Goal: Task Accomplishment & Management: Use online tool/utility

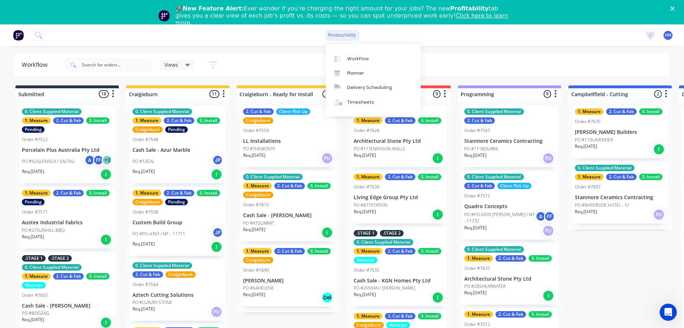
click at [351, 35] on div "productivity" at bounding box center [342, 35] width 35 height 11
click at [355, 73] on div "Planner" at bounding box center [355, 73] width 17 height 6
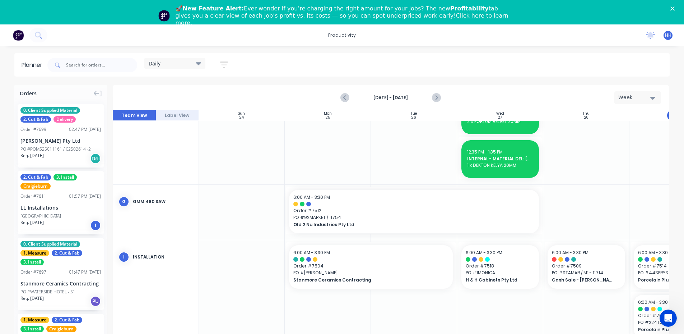
scroll to position [739, 0]
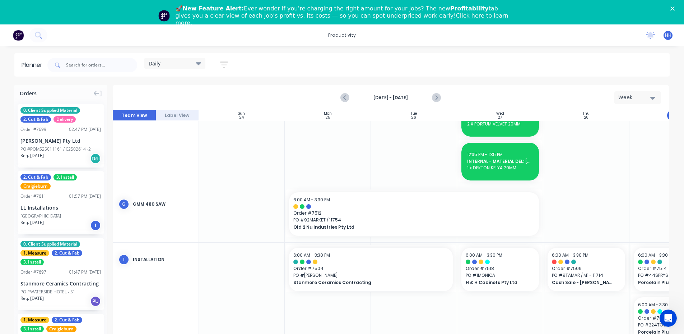
click at [171, 64] on div "Daily" at bounding box center [175, 63] width 52 height 6
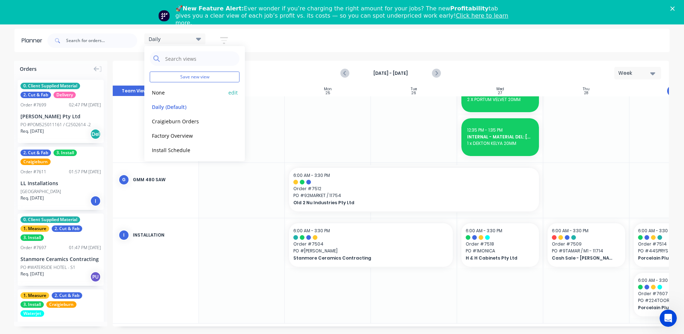
scroll to position [0, 0]
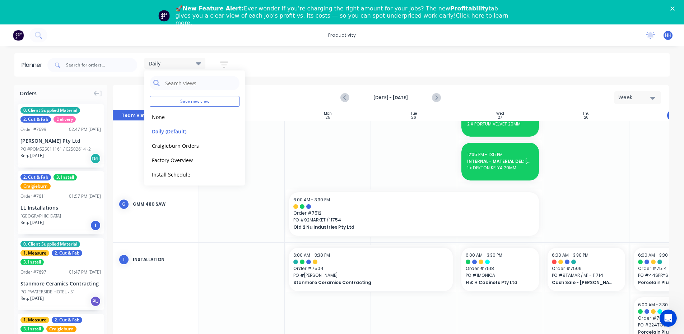
click at [193, 63] on div "Daily" at bounding box center [175, 63] width 52 height 6
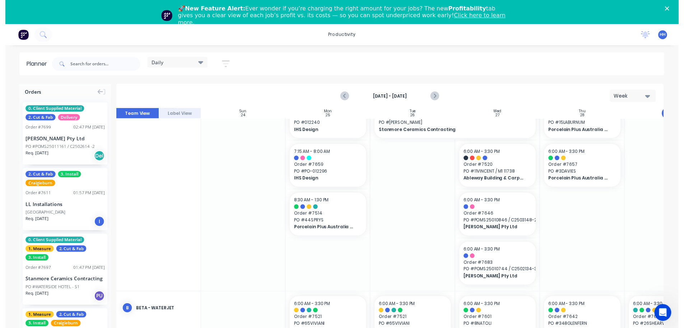
scroll to position [0, 0]
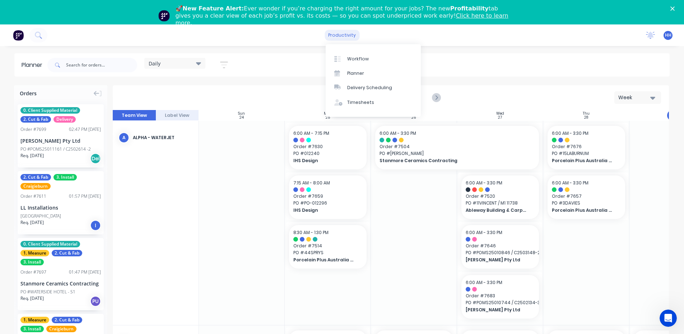
click at [337, 36] on div "productivity" at bounding box center [342, 35] width 35 height 11
click at [370, 100] on div "Timesheets" at bounding box center [360, 102] width 27 height 6
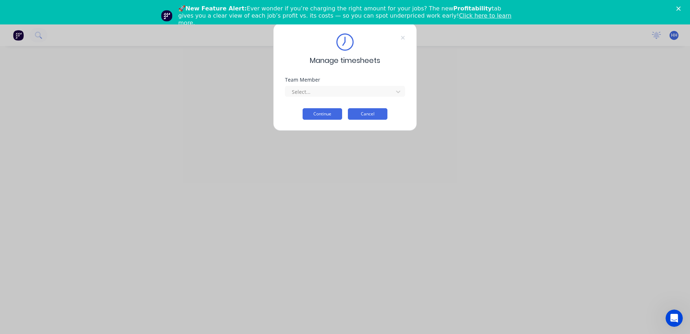
click at [379, 112] on button "Cancel" at bounding box center [368, 113] width 40 height 11
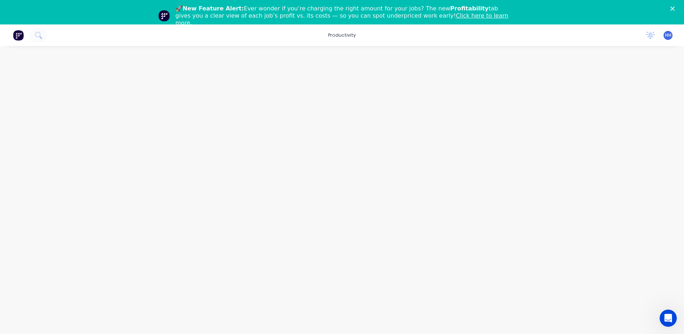
click at [22, 38] on img at bounding box center [18, 35] width 11 height 11
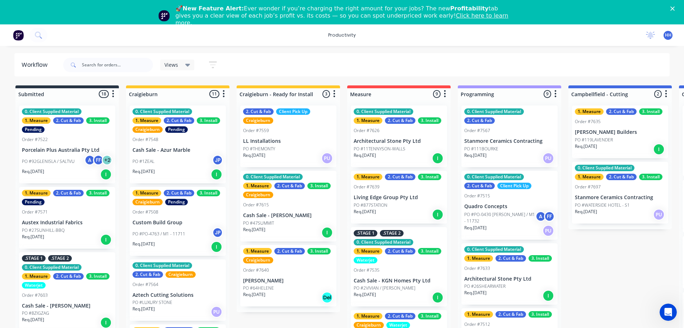
click at [45, 65] on div "Workflow" at bounding box center [36, 65] width 29 height 9
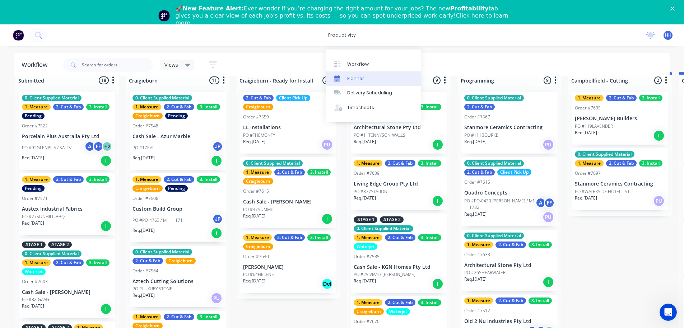
click at [362, 75] on div "Planner" at bounding box center [355, 78] width 17 height 6
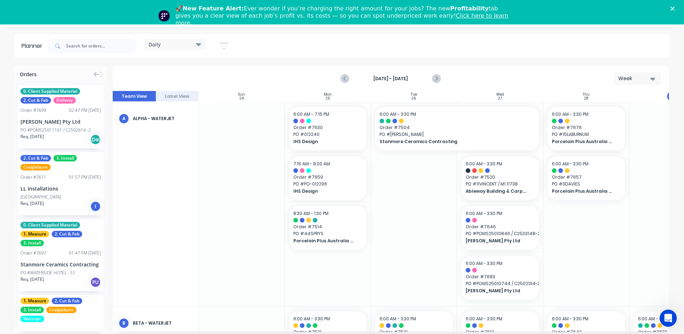
scroll to position [0, 71]
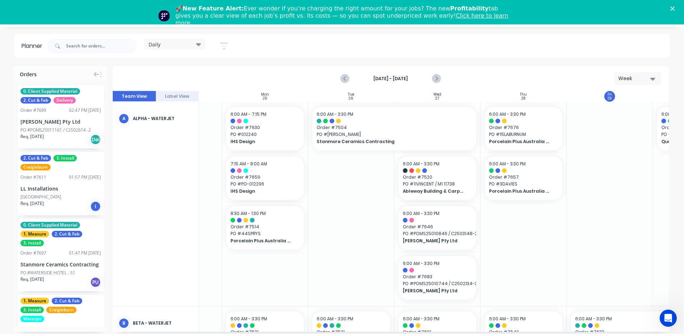
drag, startPoint x: 610, startPoint y: 236, endPoint x: 624, endPoint y: 237, distance: 14.4
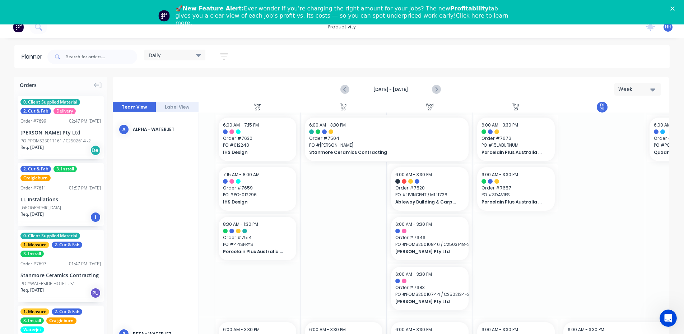
scroll to position [0, 0]
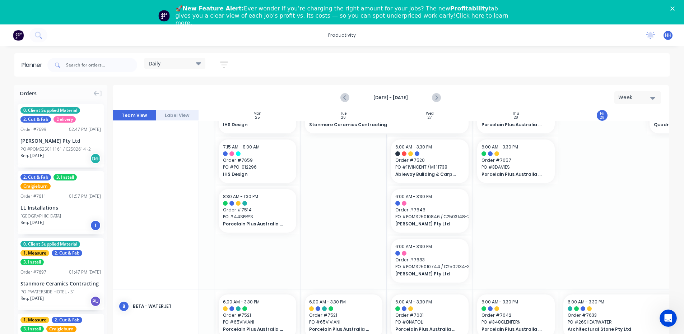
drag, startPoint x: 580, startPoint y: 234, endPoint x: 584, endPoint y: 233, distance: 4.4
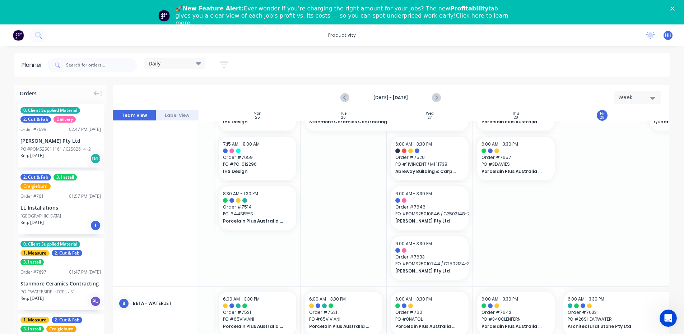
scroll to position [0, 71]
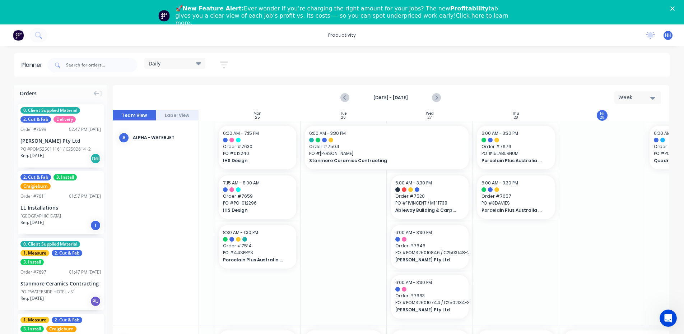
click at [174, 66] on div "Daily" at bounding box center [175, 63] width 52 height 6
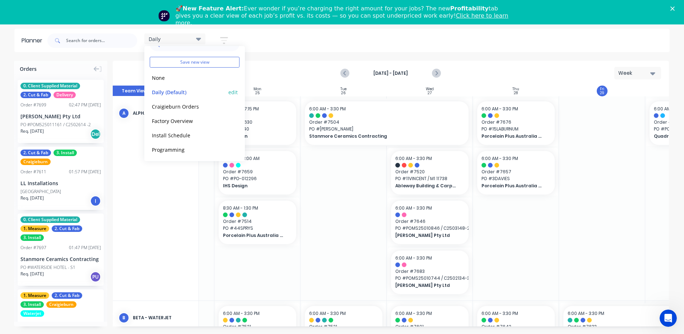
scroll to position [0, 0]
click at [263, 56] on div "Planner Daily Save new view None edit Daily (Default) edit Craigieburn Orders e…" at bounding box center [342, 181] width 684 height 305
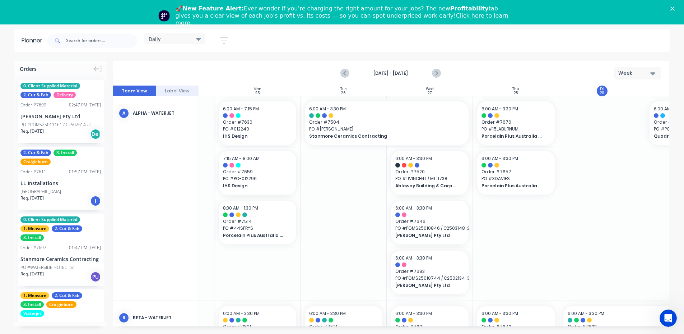
click at [222, 38] on icon "button" at bounding box center [224, 40] width 8 height 9
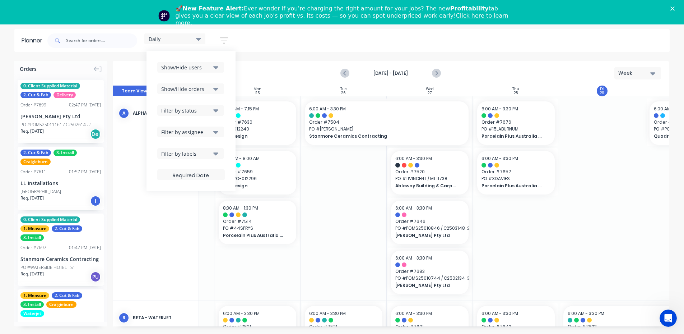
click at [280, 70] on div "[DATE] - [DATE] Week" at bounding box center [391, 72] width 555 height 23
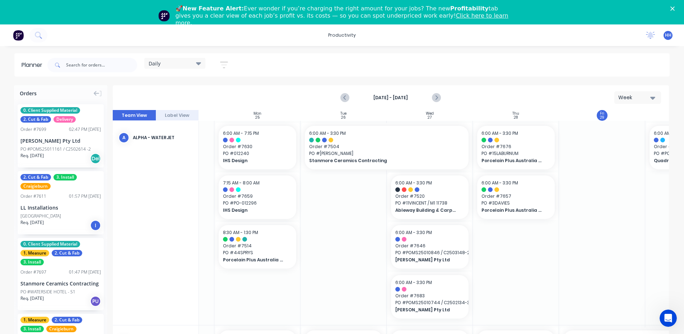
click at [455, 63] on div "Daily Save new view None edit Daily (Default) edit Craigieburn Orders edit Fact…" at bounding box center [358, 65] width 624 height 22
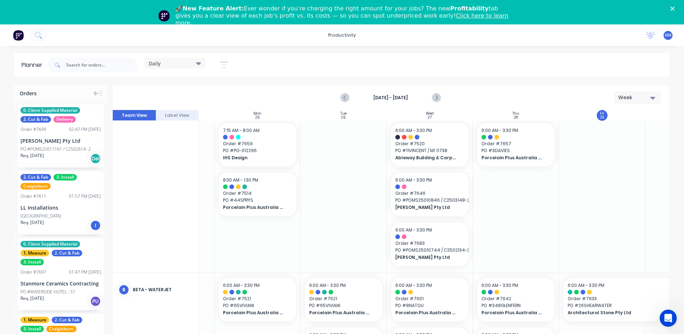
scroll to position [0, 71]
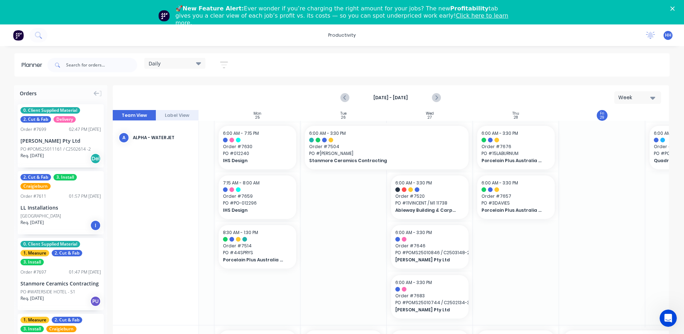
click at [217, 97] on div "[DATE] - [DATE] Week" at bounding box center [391, 97] width 555 height 23
click at [198, 65] on icon at bounding box center [198, 63] width 5 height 8
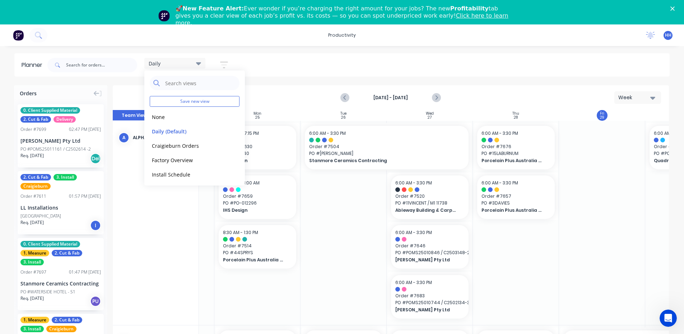
click at [164, 207] on div "A Alpha - Waterjet" at bounding box center [156, 223] width 86 height 204
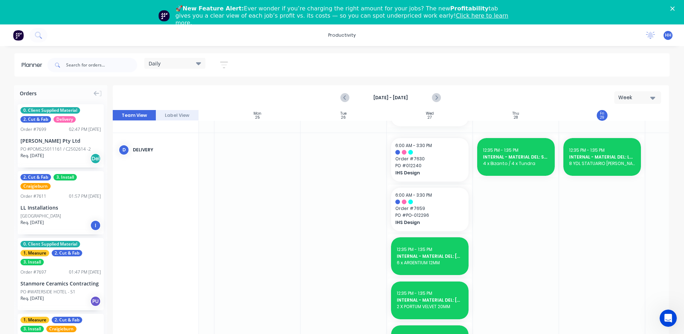
scroll to position [457, 71]
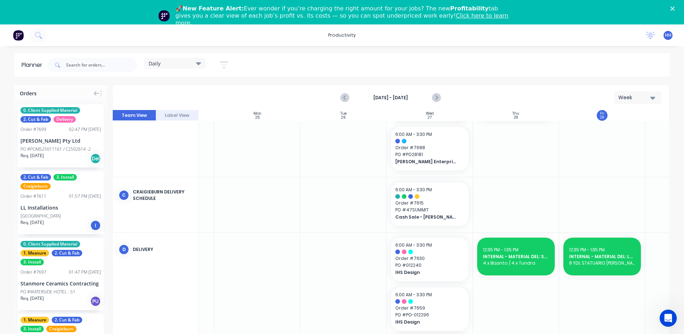
click at [201, 66] on div "Daily" at bounding box center [174, 63] width 61 height 11
click at [165, 117] on button "None" at bounding box center [188, 116] width 77 height 8
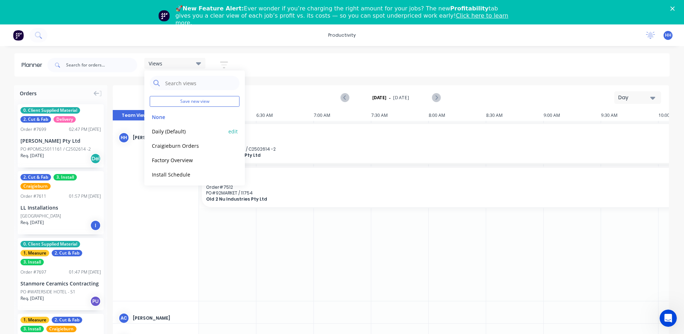
scroll to position [0, 115]
click at [313, 63] on div "Views Save new view None edit Daily (Default) edit Craigieburn Orders edit Fact…" at bounding box center [358, 65] width 624 height 22
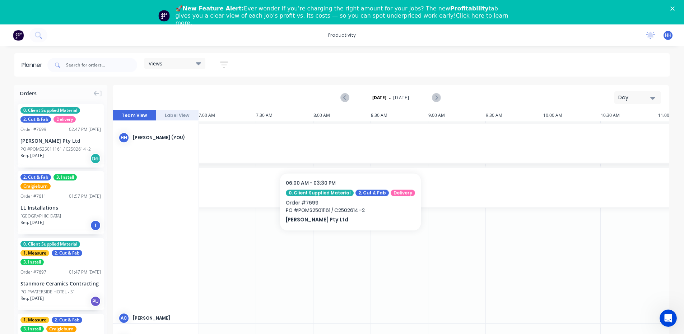
scroll to position [0, 155]
drag, startPoint x: 278, startPoint y: 144, endPoint x: 458, endPoint y: 156, distance: 180.4
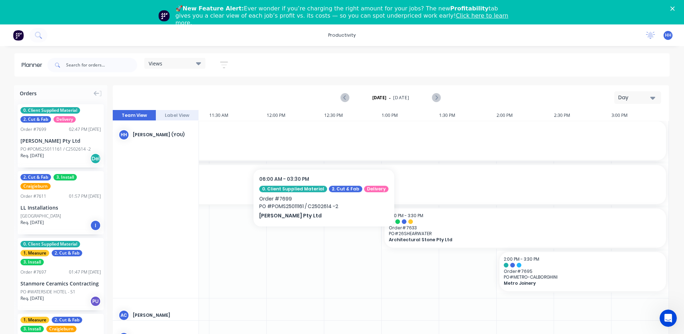
drag, startPoint x: 308, startPoint y: 149, endPoint x: 498, endPoint y: 145, distance: 189.7
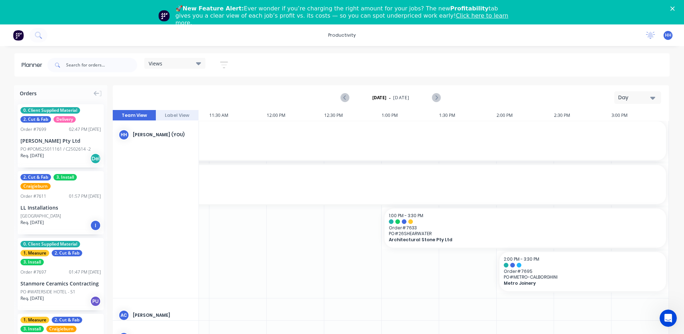
drag, startPoint x: 396, startPoint y: 137, endPoint x: 521, endPoint y: 141, distance: 125.5
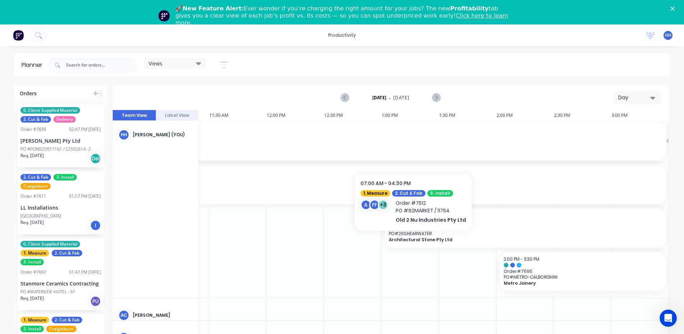
drag, startPoint x: 429, startPoint y: 149, endPoint x: 389, endPoint y: 158, distance: 41.1
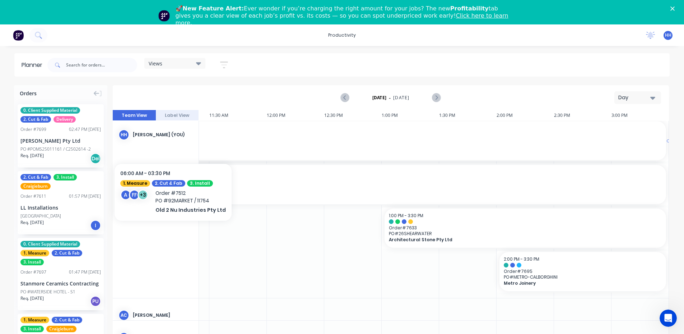
drag, startPoint x: 422, startPoint y: 174, endPoint x: 362, endPoint y: 198, distance: 64.5
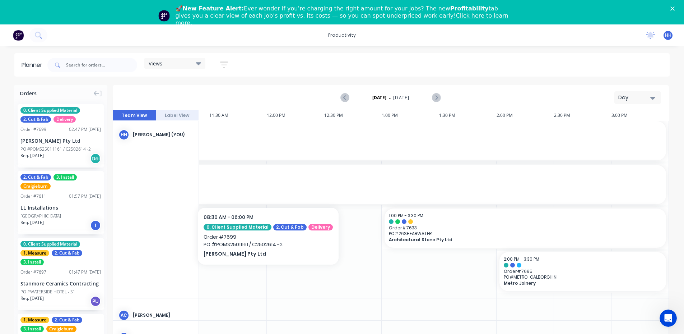
scroll to position [0, 625]
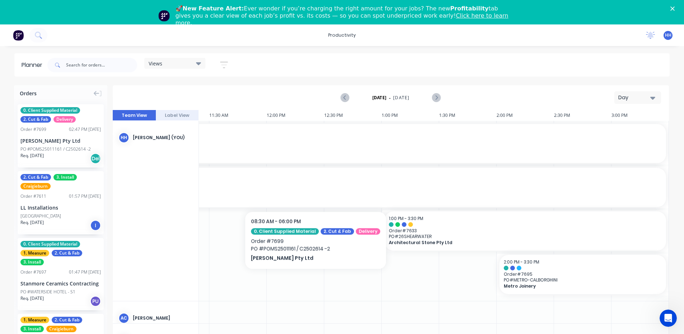
drag, startPoint x: 325, startPoint y: 189, endPoint x: 312, endPoint y: 189, distance: 13.3
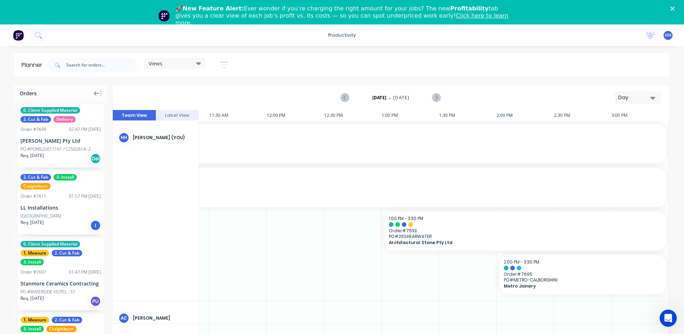
click at [100, 93] on icon at bounding box center [100, 93] width 3 height 6
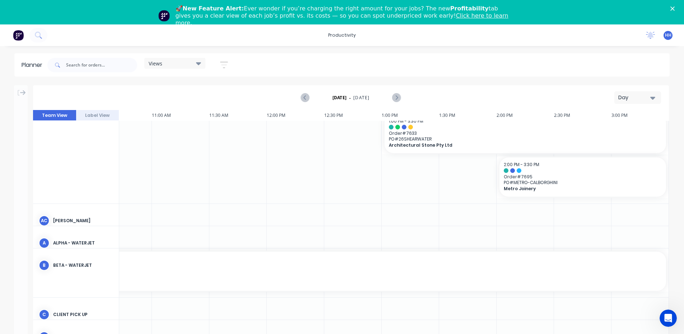
scroll to position [0, 545]
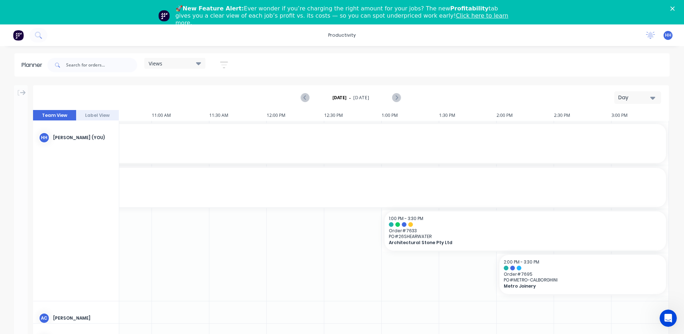
click at [324, 144] on span "Order # 7512" at bounding box center [180, 142] width 963 height 5
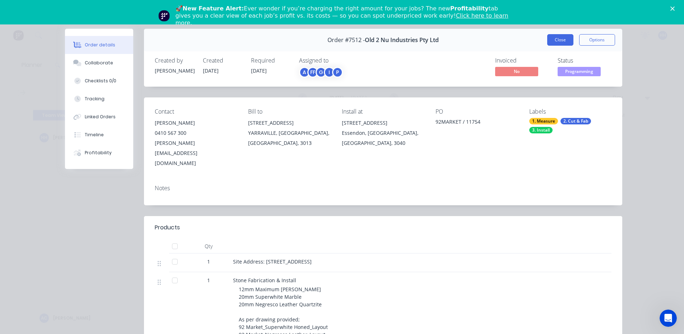
click at [553, 41] on button "Close" at bounding box center [561, 39] width 26 height 11
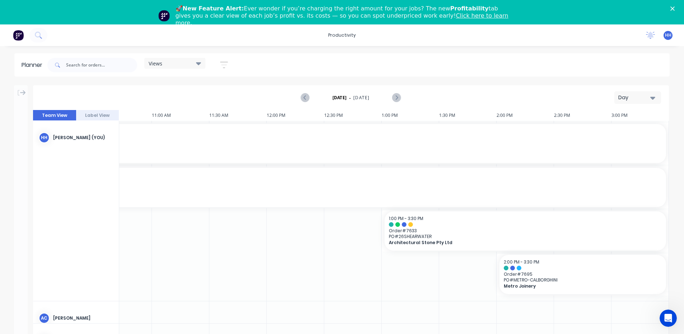
click at [647, 103] on button "Day" at bounding box center [638, 97] width 47 height 13
click at [622, 133] on div "Week" at bounding box center [625, 131] width 71 height 14
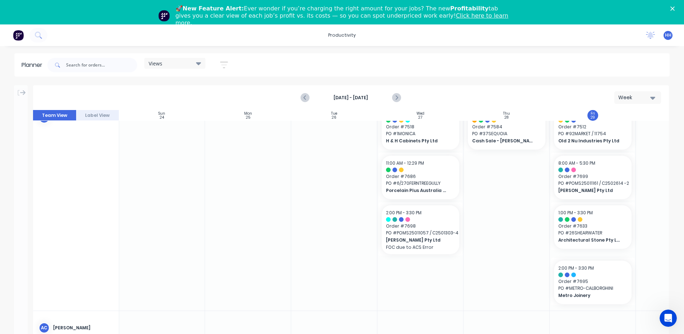
scroll to position [36, 0]
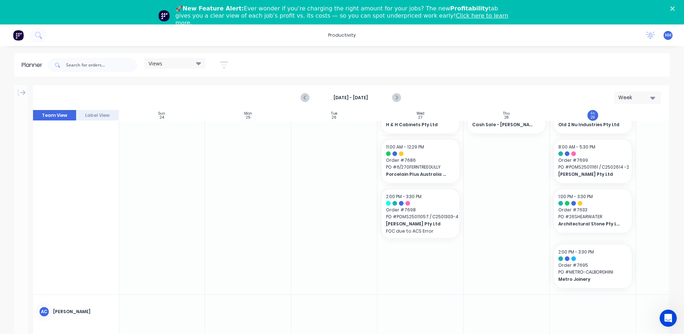
click at [652, 100] on icon "button" at bounding box center [653, 98] width 5 height 8
click at [616, 130] on div "Week" at bounding box center [625, 131] width 71 height 14
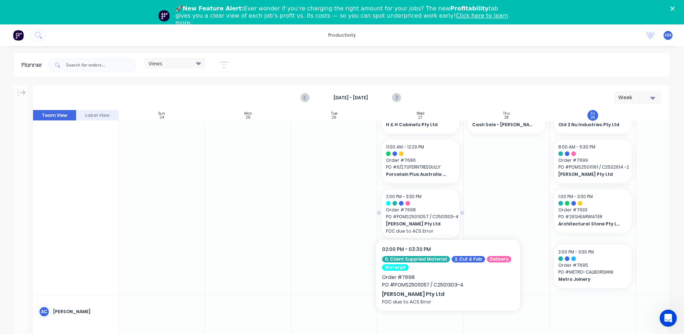
scroll to position [0, 0]
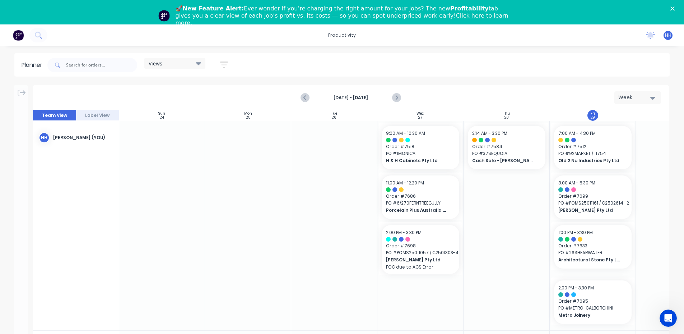
click at [511, 214] on div at bounding box center [507, 225] width 86 height 209
click at [22, 94] on icon at bounding box center [23, 92] width 6 height 6
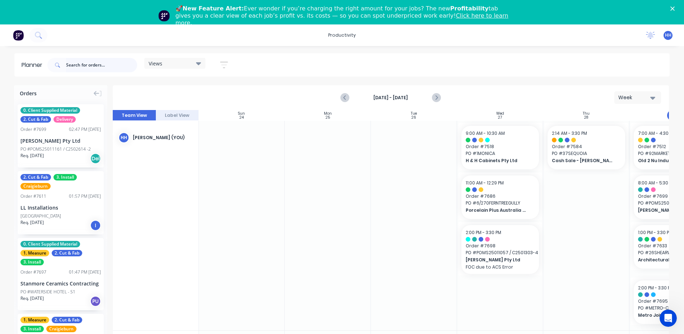
click at [82, 67] on input "text" at bounding box center [101, 65] width 71 height 14
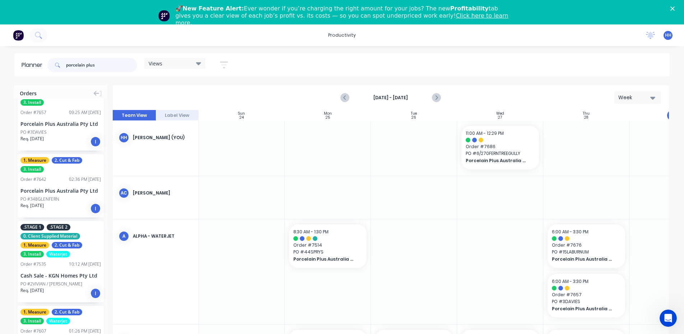
scroll to position [539, 0]
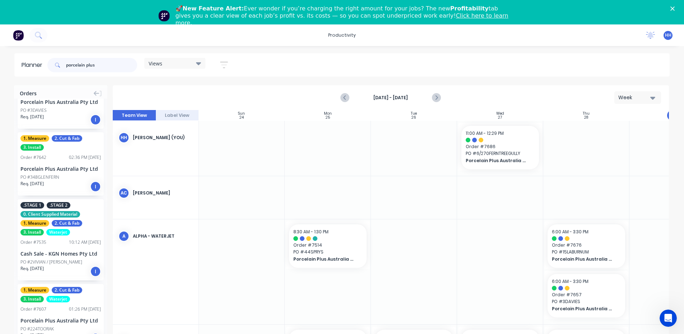
drag, startPoint x: 108, startPoint y: 67, endPoint x: 25, endPoint y: 59, distance: 83.4
click at [28, 60] on header "Planner porcelain plus Views Save new view None edit Daily (Default) edit Craig…" at bounding box center [342, 64] width 656 height 23
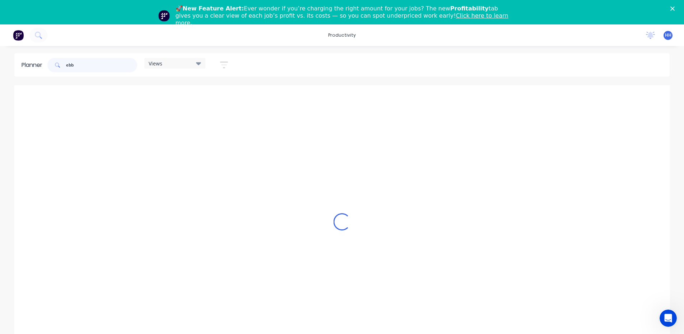
scroll to position [0, 0]
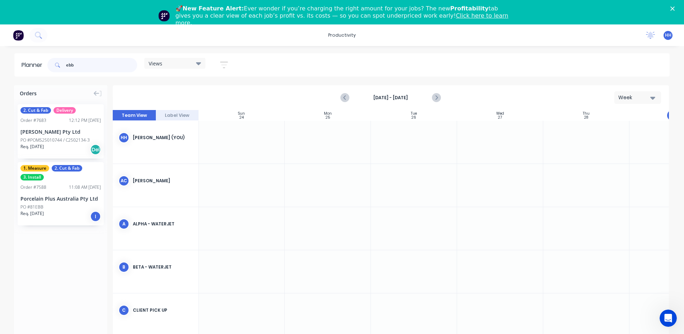
type input "ebb"
drag, startPoint x: 58, startPoint y: 188, endPoint x: 518, endPoint y: 188, distance: 459.6
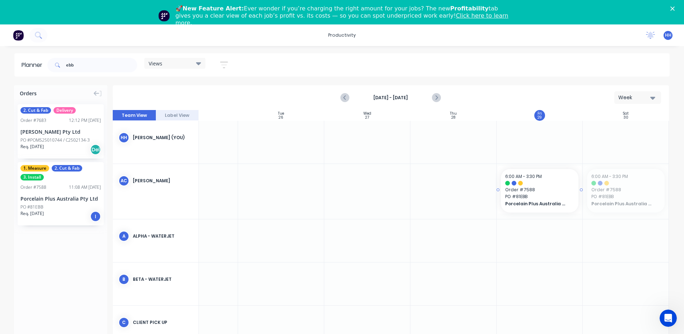
drag, startPoint x: 599, startPoint y: 189, endPoint x: 553, endPoint y: 192, distance: 46.5
drag, startPoint x: 536, startPoint y: 195, endPoint x: 543, endPoint y: 143, distance: 52.5
click at [543, 143] on div at bounding box center [391, 230] width 557 height 241
click at [501, 97] on div "[DATE] - [DATE] Week" at bounding box center [391, 97] width 555 height 23
drag, startPoint x: 522, startPoint y: 185, endPoint x: 536, endPoint y: 128, distance: 58.8
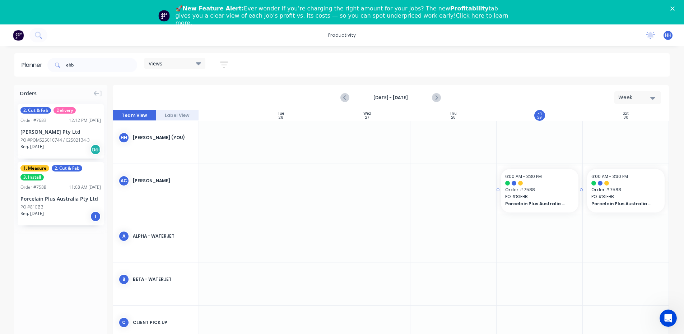
click at [536, 129] on div "Team View Label View Sun 24 [DATE] Mon 25 [DATE] Tue 26 [DATE] Wed 27 [DATE] Th…" at bounding box center [391, 230] width 557 height 241
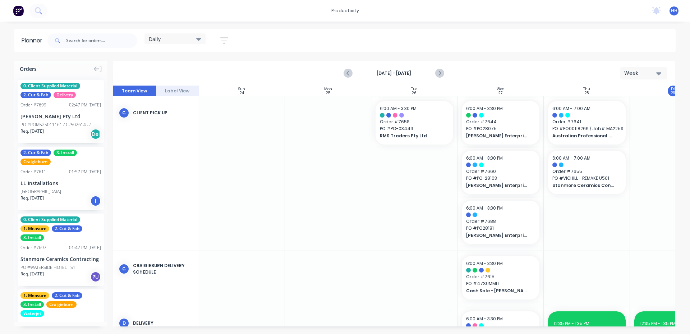
scroll to position [395, 0]
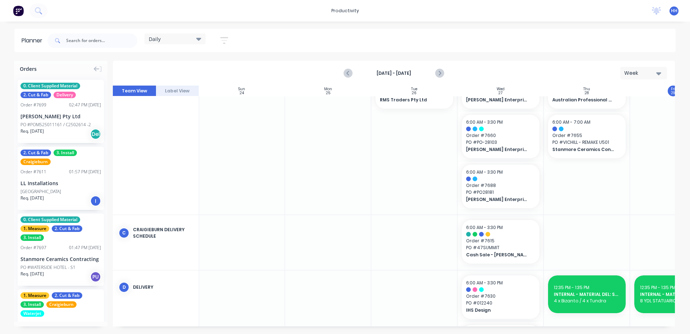
click at [194, 42] on div "Daily" at bounding box center [174, 38] width 61 height 11
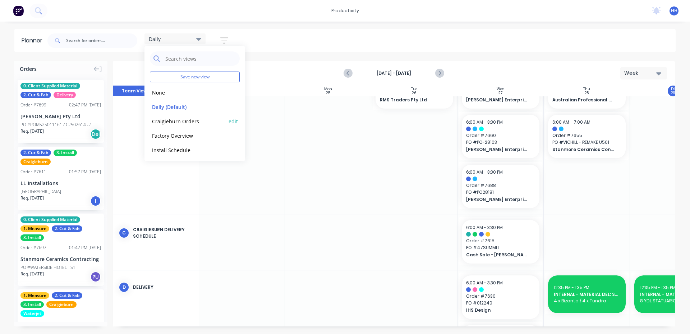
scroll to position [30, 0]
click at [192, 135] on button "Programming" at bounding box center [188, 134] width 77 height 8
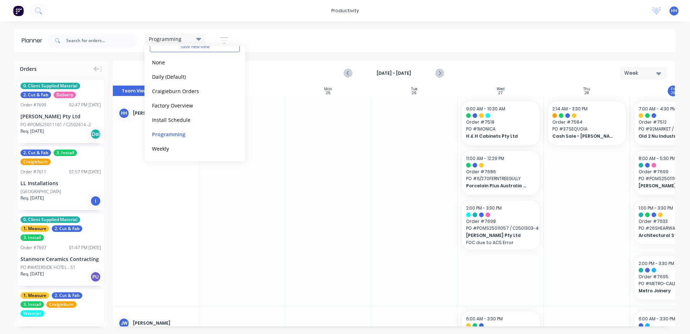
scroll to position [0, 131]
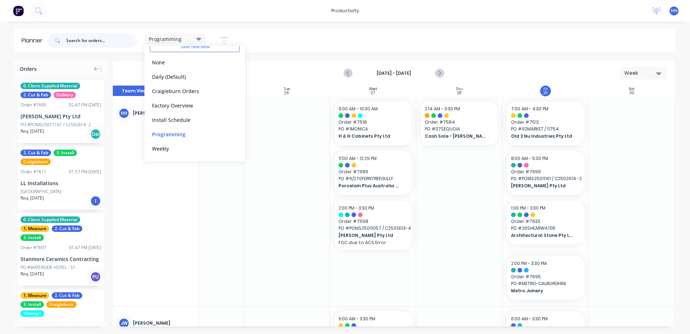
click at [91, 40] on input "text" at bounding box center [101, 40] width 71 height 14
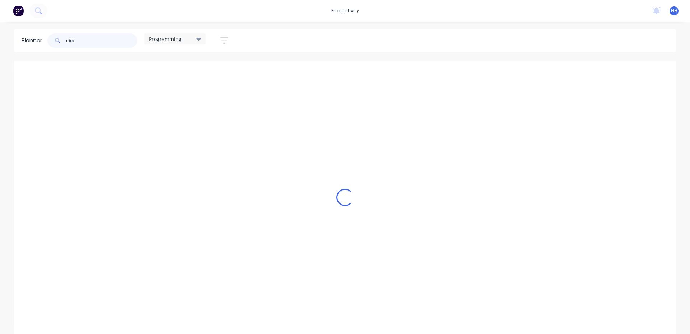
scroll to position [0, 128]
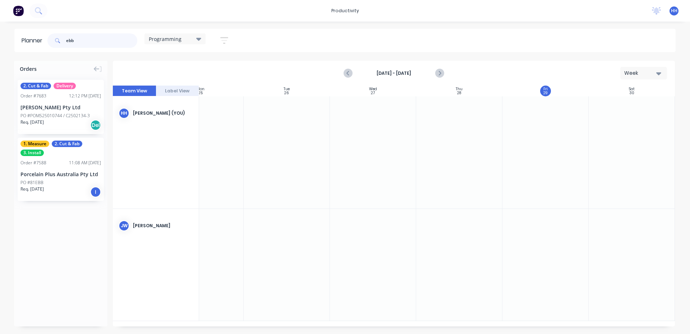
type input "ebb"
drag, startPoint x: 124, startPoint y: 43, endPoint x: 62, endPoint y: 37, distance: 62.8
click at [62, 37] on div "ebb" at bounding box center [92, 40] width 90 height 14
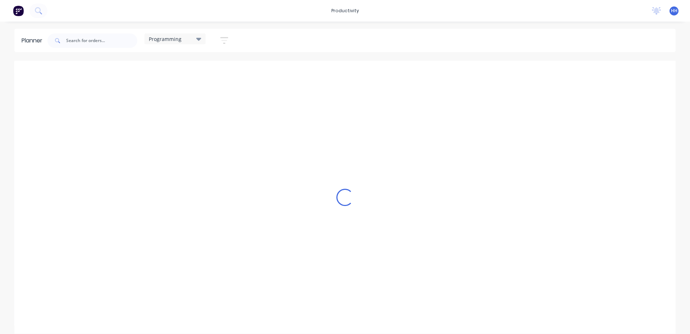
click at [555, 133] on div "Loading..." at bounding box center [344, 197] width 661 height 273
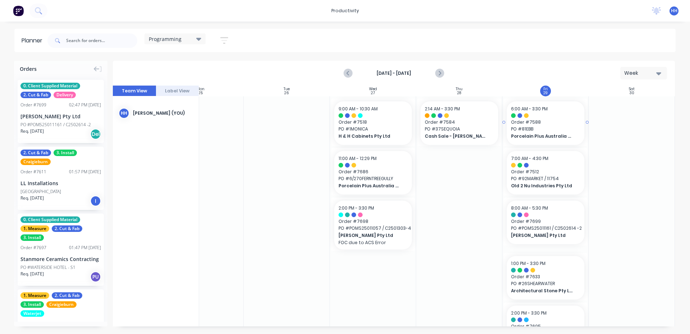
click at [548, 126] on span "PO # 81EBB" at bounding box center [545, 129] width 69 height 6
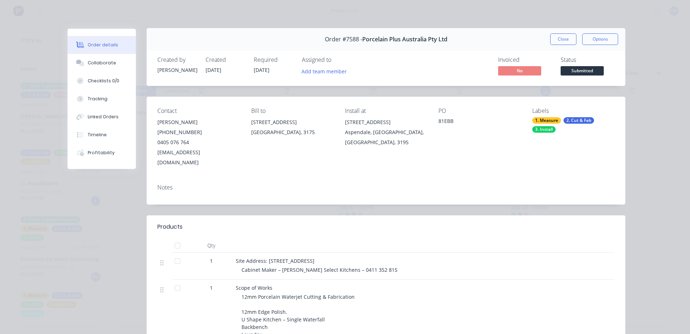
scroll to position [0, 0]
click at [50, 83] on div "Order details Collaborate Checklists 0/0 Tracking Linked Orders Timeline Profit…" at bounding box center [345, 167] width 690 height 334
drag, startPoint x: 568, startPoint y: 40, endPoint x: 424, endPoint y: 22, distance: 145.2
click at [426, 22] on div "Order details Collaborate Checklists 0/0 Tracking Linked Orders Timeline Profit…" at bounding box center [345, 167] width 690 height 334
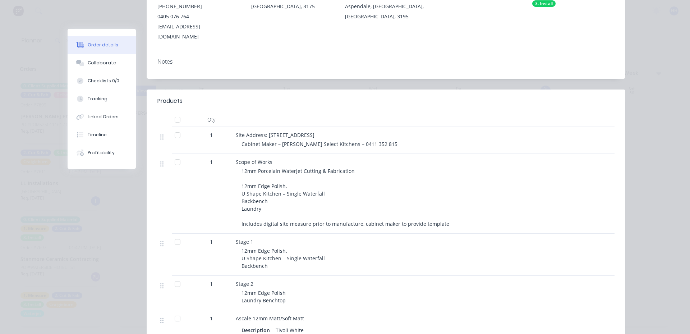
scroll to position [144, 0]
